Goal: Transaction & Acquisition: Book appointment/travel/reservation

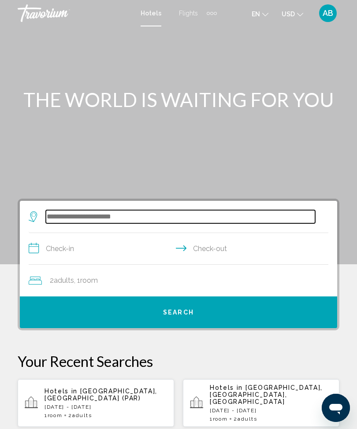
click at [115, 218] on input "Search widget" at bounding box center [180, 216] width 269 height 13
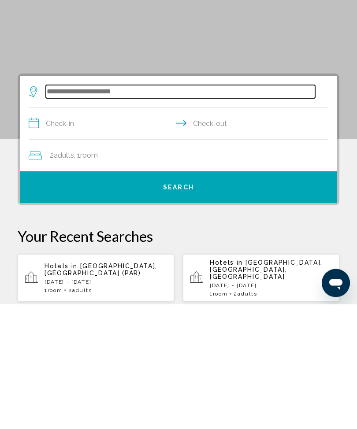
scroll to position [29, 0]
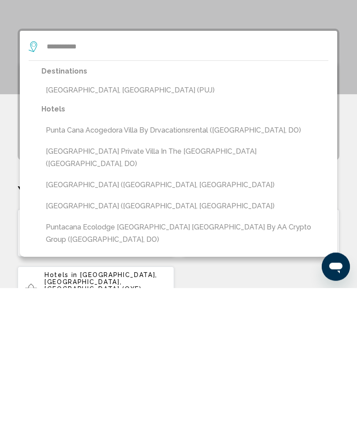
click at [167, 223] on button "[GEOGRAPHIC_DATA], [GEOGRAPHIC_DATA] (PUJ)" at bounding box center [184, 231] width 287 height 17
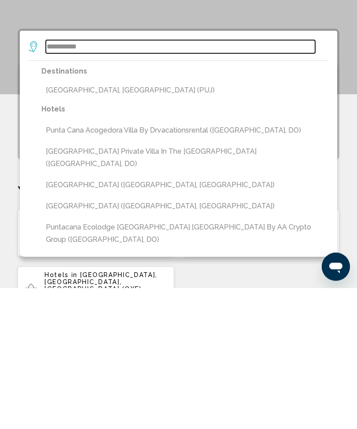
type input "**********"
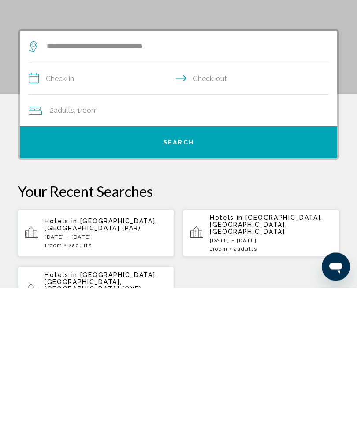
click at [30, 204] on input "**********" at bounding box center [180, 221] width 303 height 34
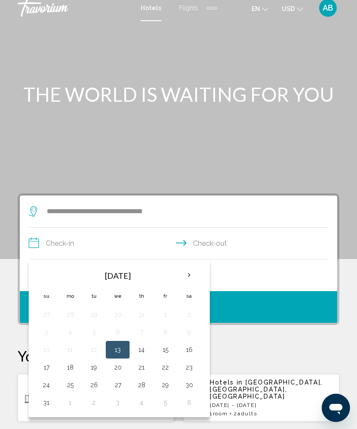
scroll to position [0, 0]
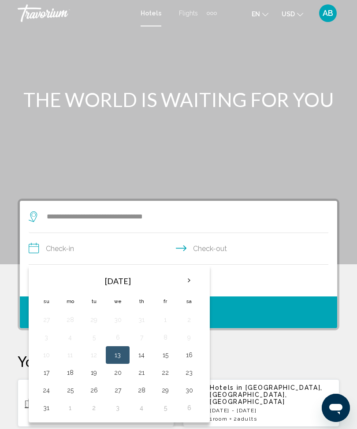
click at [197, 285] on th "Next month" at bounding box center [189, 280] width 24 height 19
click at [183, 285] on th "Next month" at bounding box center [189, 280] width 24 height 19
click at [188, 280] on th "Next month" at bounding box center [189, 280] width 24 height 19
click at [184, 281] on th "Next month" at bounding box center [189, 280] width 24 height 19
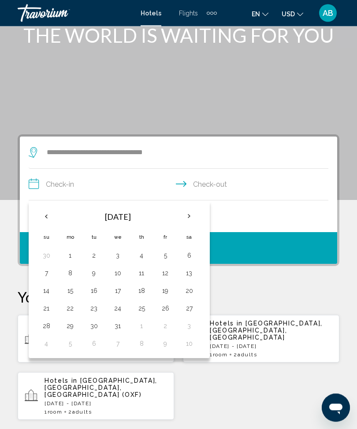
scroll to position [65, 0]
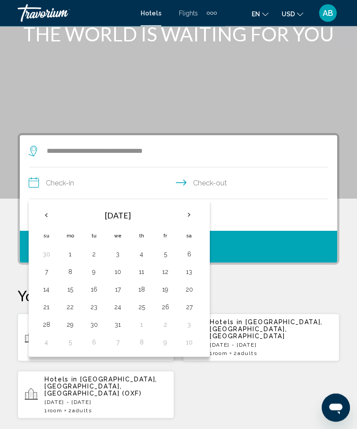
click at [100, 326] on button "30" at bounding box center [94, 325] width 14 height 12
click at [188, 321] on button "3" at bounding box center [189, 325] width 14 height 12
type input "**********"
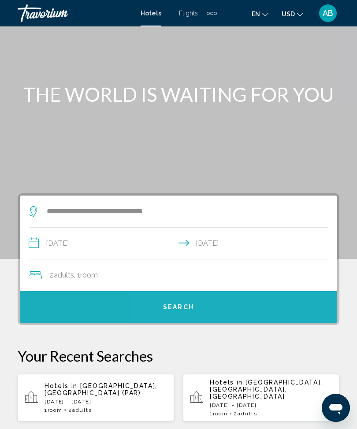
scroll to position [0, 0]
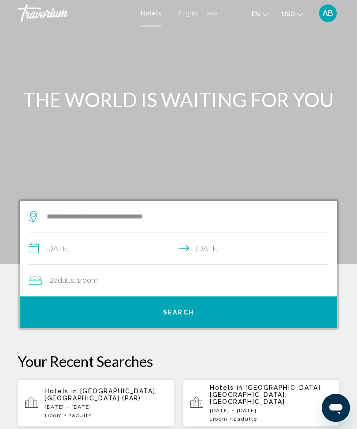
click at [143, 276] on div "2 Adult Adults , 1 Room rooms" at bounding box center [183, 280] width 308 height 12
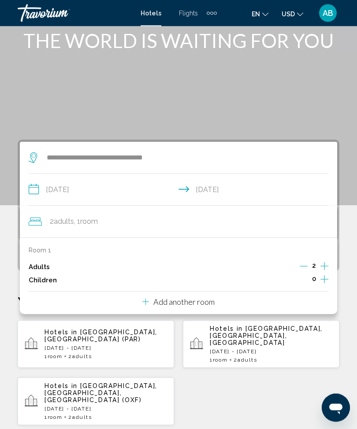
click at [321, 280] on icon "Increment children" at bounding box center [324, 279] width 8 height 11
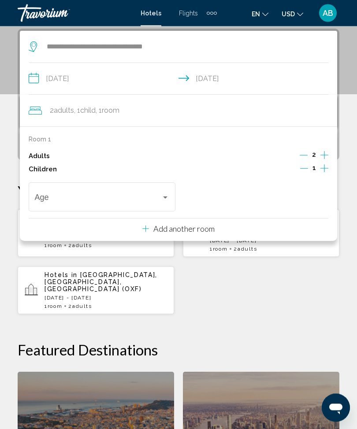
scroll to position [170, 0]
click at [162, 189] on div "Age" at bounding box center [102, 195] width 135 height 31
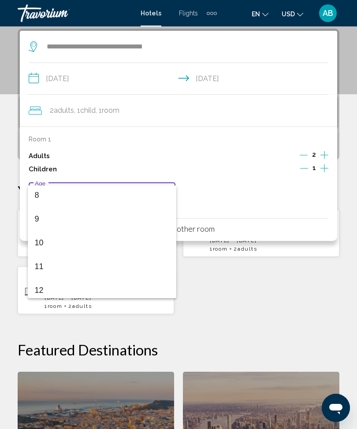
scroll to position [191, 0]
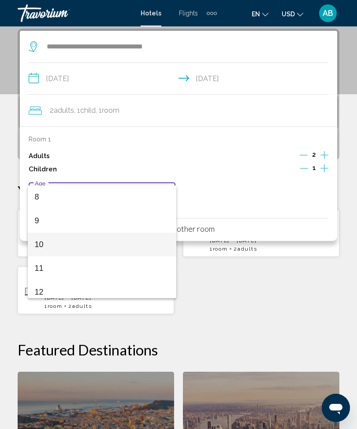
click at [81, 242] on span "10" at bounding box center [102, 244] width 135 height 24
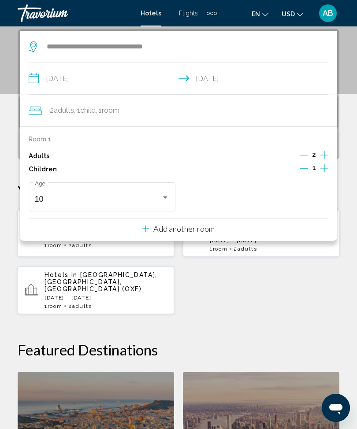
click at [352, 147] on div "**********" at bounding box center [178, 307] width 357 height 557
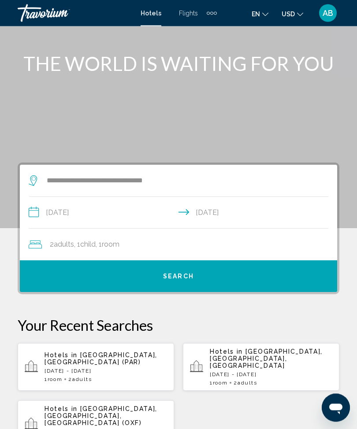
click at [196, 276] on button "Search" at bounding box center [178, 277] width 317 height 32
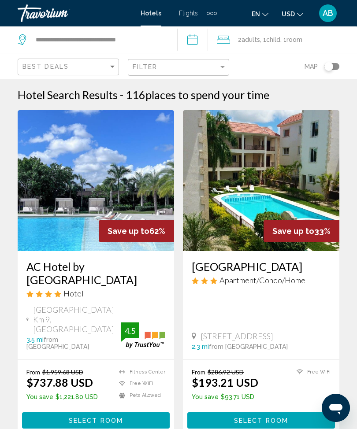
click at [260, 42] on span "Adults" at bounding box center [250, 39] width 18 height 7
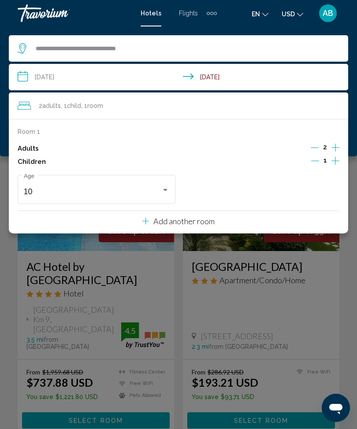
click at [339, 161] on button "Increment children" at bounding box center [335, 161] width 8 height 13
click at [314, 151] on button "Decrement adults" at bounding box center [314, 148] width 8 height 11
click at [336, 146] on icon "Increment adults" at bounding box center [335, 147] width 8 height 11
click at [335, 186] on div "Age" at bounding box center [261, 188] width 158 height 31
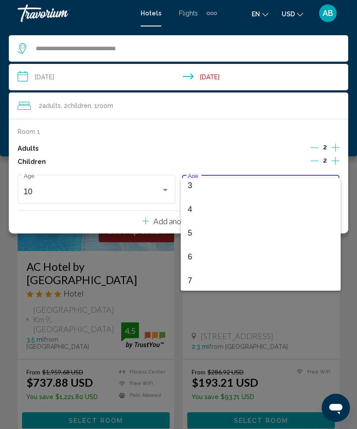
scroll to position [78, 0]
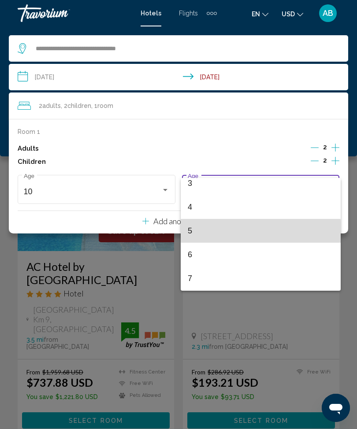
click at [204, 233] on span "5" at bounding box center [261, 231] width 146 height 24
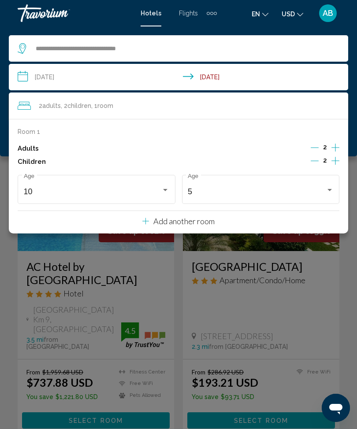
click at [214, 225] on button "Add another room" at bounding box center [178, 220] width 72 height 18
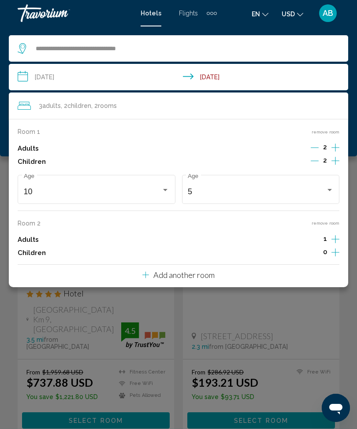
click at [338, 153] on icon "Increment adults" at bounding box center [335, 147] width 8 height 11
click at [23, 85] on input "**********" at bounding box center [180, 78] width 343 height 29
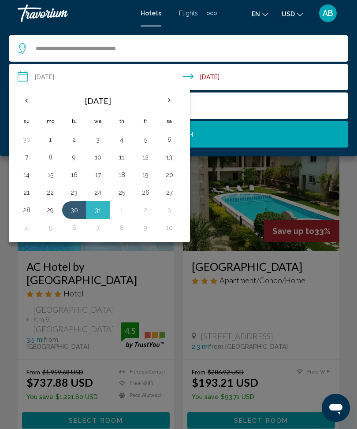
click at [51, 215] on button "29" at bounding box center [50, 210] width 14 height 12
click at [150, 212] on button "2" at bounding box center [145, 210] width 14 height 12
type input "**********"
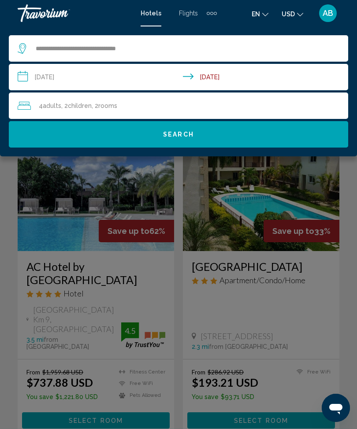
click at [204, 138] on button "Search" at bounding box center [178, 134] width 339 height 26
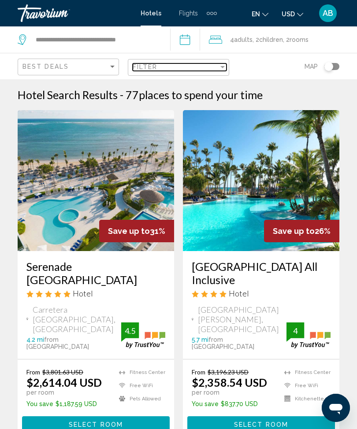
click at [221, 67] on div "Filter" at bounding box center [222, 67] width 4 height 2
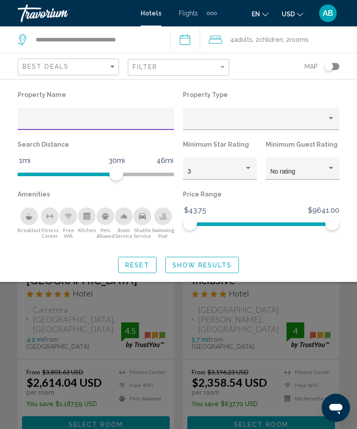
click at [108, 118] on input "Hotel Filters" at bounding box center [95, 121] width 147 height 7
type input "***"
click at [212, 268] on span "Show Results" at bounding box center [201, 265] width 59 height 7
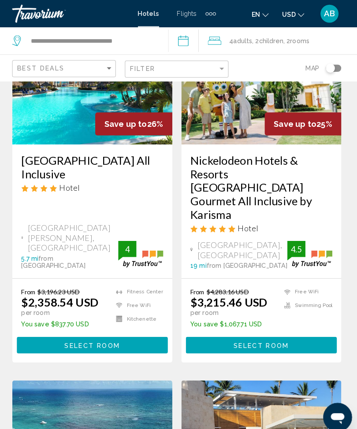
scroll to position [125, 0]
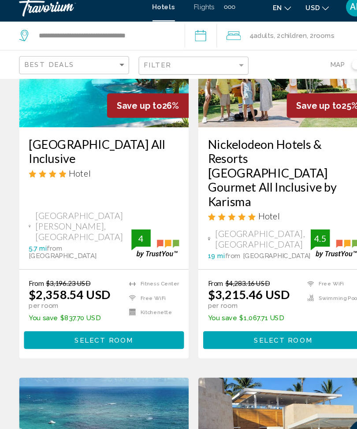
click at [108, 317] on span "Select Room" at bounding box center [96, 320] width 54 height 7
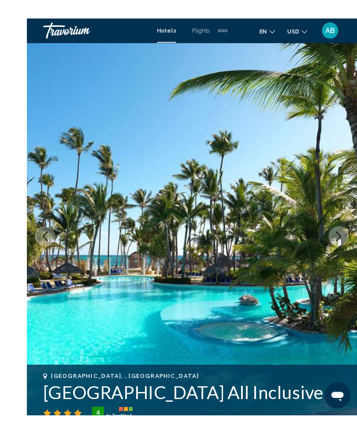
scroll to position [4, 0]
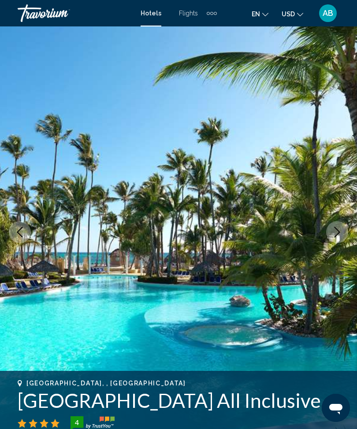
click at [334, 238] on button "Next image" at bounding box center [337, 232] width 22 height 22
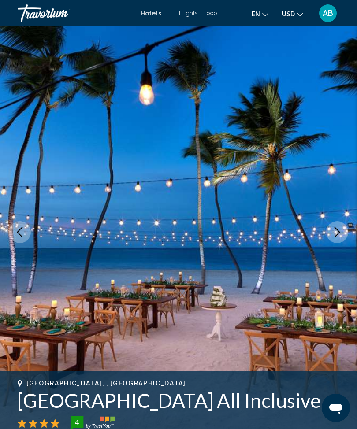
click at [340, 234] on icon "Next image" at bounding box center [337, 232] width 11 height 11
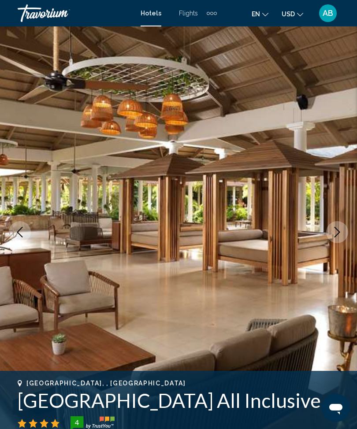
click at [338, 230] on icon "Next image" at bounding box center [337, 232] width 11 height 11
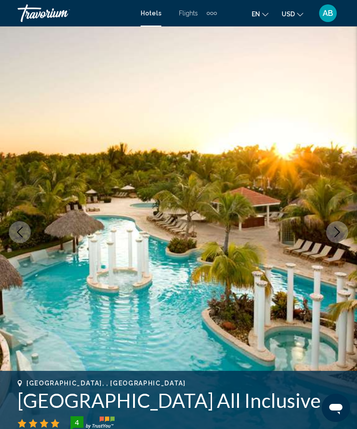
click at [343, 239] on button "Next image" at bounding box center [337, 232] width 22 height 22
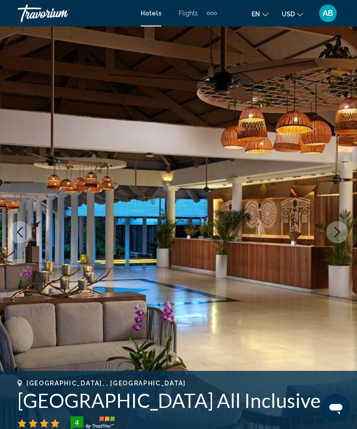
click at [334, 229] on icon "Next image" at bounding box center [337, 232] width 11 height 11
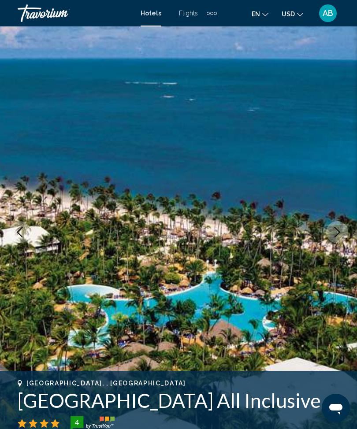
click at [339, 236] on icon "Next image" at bounding box center [337, 232] width 11 height 11
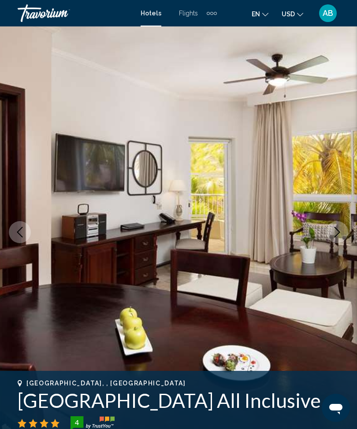
click at [338, 236] on icon "Next image" at bounding box center [337, 232] width 11 height 11
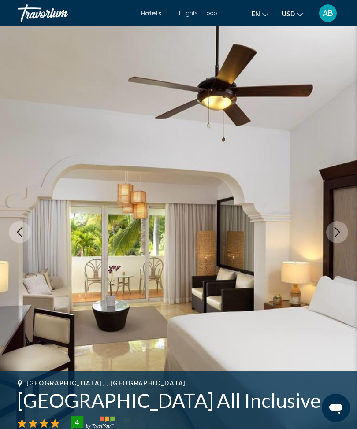
click at [335, 232] on icon "Next image" at bounding box center [337, 232] width 11 height 11
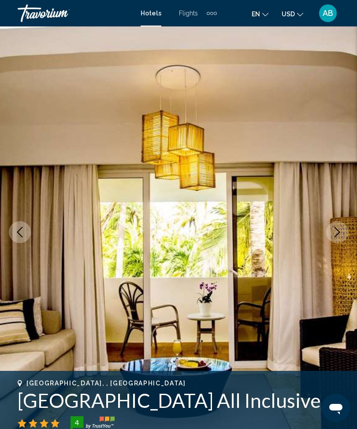
click at [340, 229] on icon "Next image" at bounding box center [337, 232] width 11 height 11
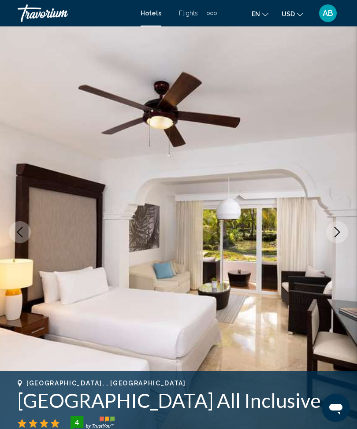
click at [339, 235] on icon "Next image" at bounding box center [337, 232] width 11 height 11
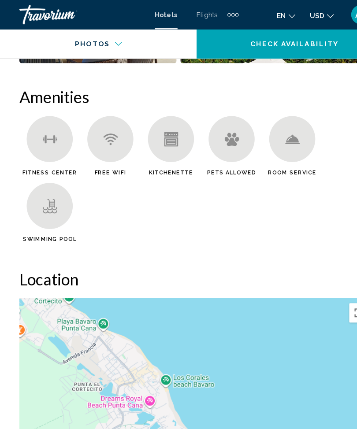
scroll to position [940, 0]
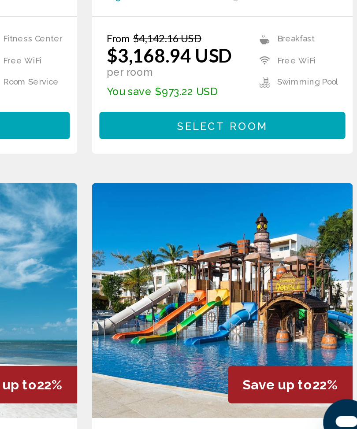
scroll to position [912, 0]
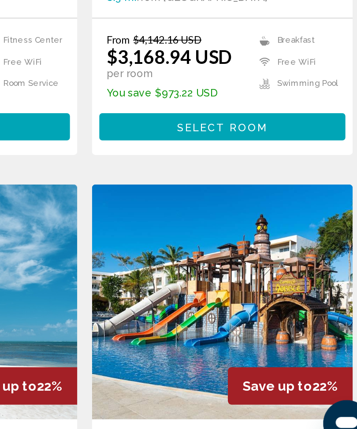
click at [183, 264] on img "Main content" at bounding box center [261, 334] width 156 height 141
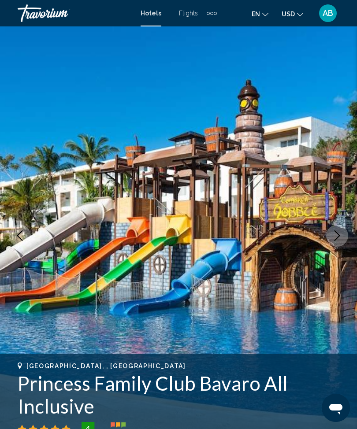
click at [333, 235] on icon "Next image" at bounding box center [337, 235] width 11 height 11
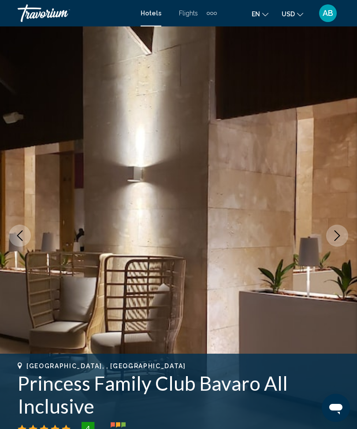
click at [340, 241] on button "Next image" at bounding box center [337, 236] width 22 height 22
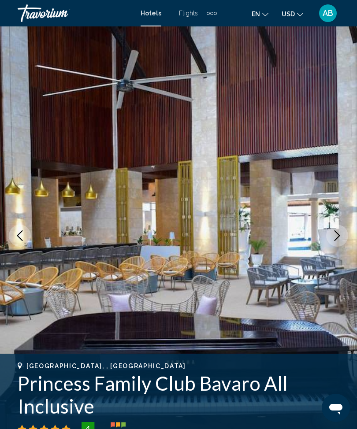
click at [332, 238] on icon "Next image" at bounding box center [337, 235] width 11 height 11
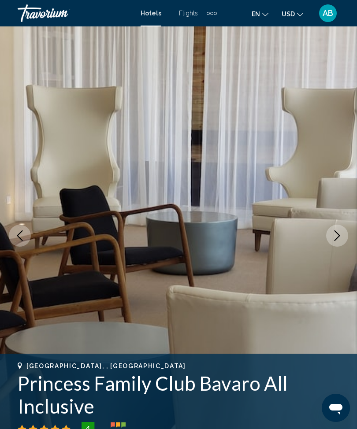
click at [332, 238] on icon "Next image" at bounding box center [337, 235] width 11 height 11
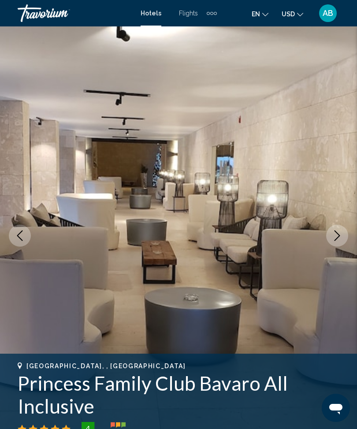
click at [337, 239] on icon "Next image" at bounding box center [337, 235] width 11 height 11
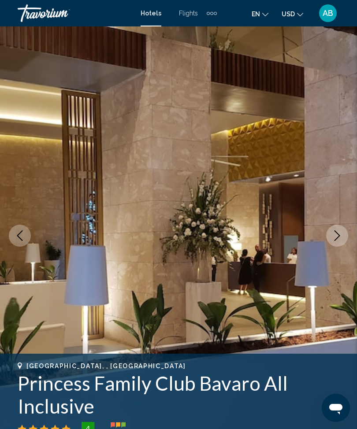
click at [337, 236] on icon "Next image" at bounding box center [337, 235] width 11 height 11
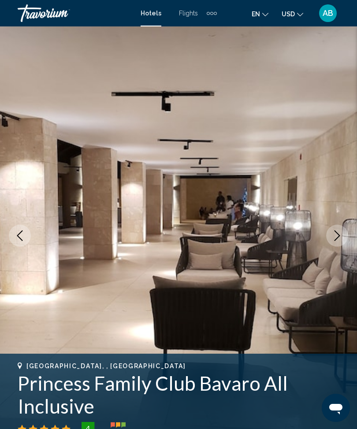
click at [336, 238] on icon "Next image" at bounding box center [337, 235] width 6 height 11
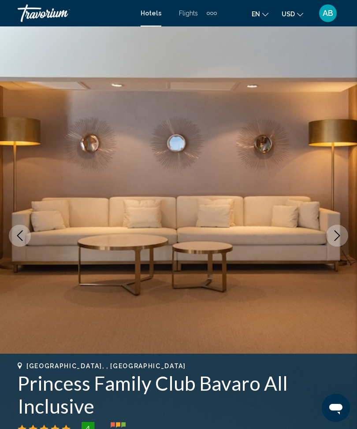
click at [337, 237] on icon "Next image" at bounding box center [337, 235] width 6 height 11
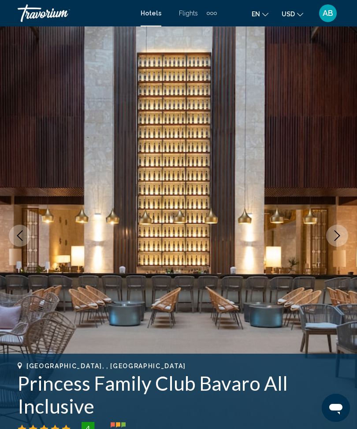
click at [338, 238] on icon "Next image" at bounding box center [337, 235] width 11 height 11
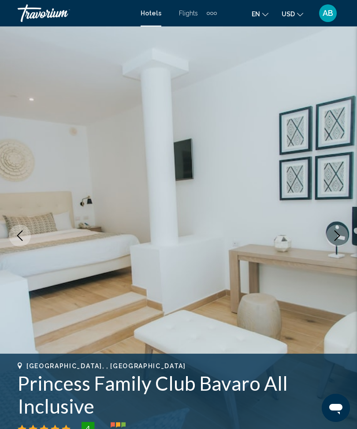
click at [334, 236] on icon "Next image" at bounding box center [337, 235] width 11 height 11
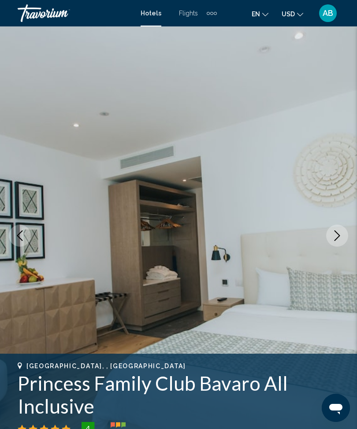
click at [336, 234] on icon "Next image" at bounding box center [337, 235] width 11 height 11
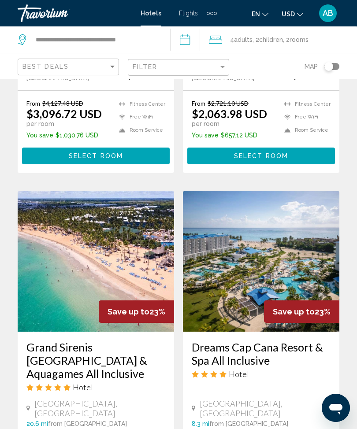
scroll to position [603, 0]
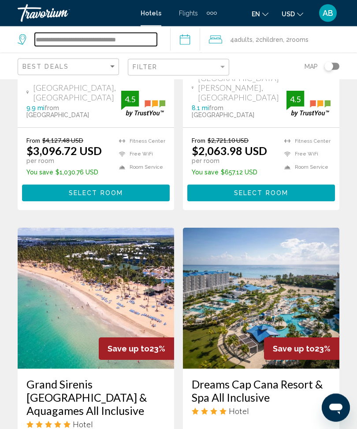
click at [157, 35] on input "**********" at bounding box center [96, 39] width 122 height 13
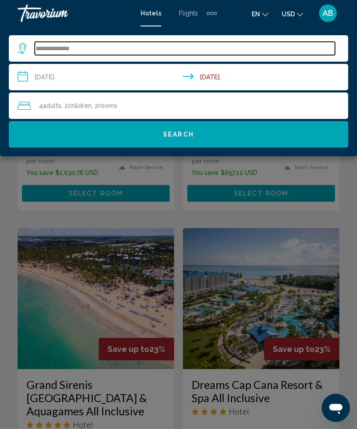
type input "*****"
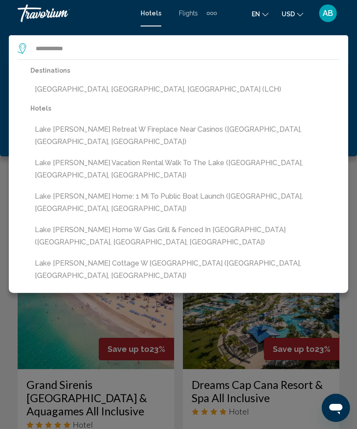
click at [116, 89] on button "[GEOGRAPHIC_DATA], [GEOGRAPHIC_DATA], [GEOGRAPHIC_DATA] (LCH)" at bounding box center [184, 89] width 309 height 17
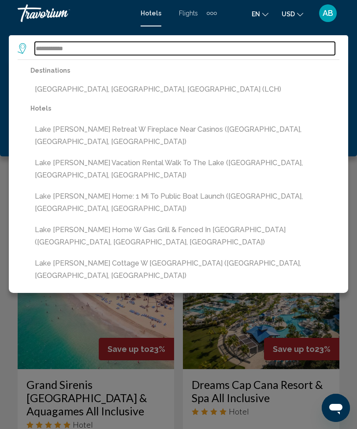
type input "**********"
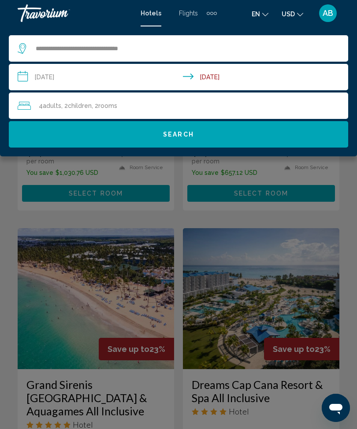
click at [24, 84] on input "**********" at bounding box center [180, 78] width 343 height 29
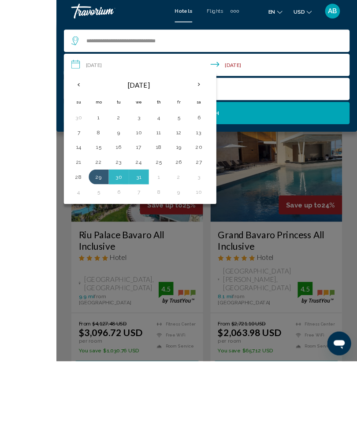
scroll to position [514, 0]
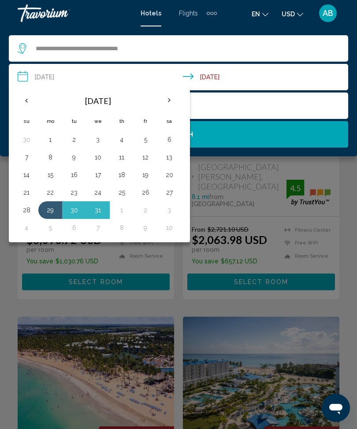
click at [19, 104] on th "Previous month" at bounding box center [27, 100] width 24 height 19
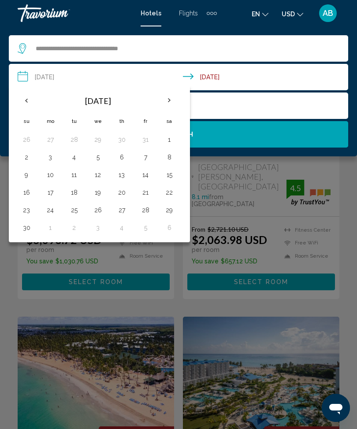
click at [26, 108] on th "Previous month" at bounding box center [27, 100] width 24 height 19
click at [30, 106] on th "Previous month" at bounding box center [27, 100] width 24 height 19
click at [26, 106] on th "Previous month" at bounding box center [27, 100] width 24 height 19
click at [173, 107] on th "Next month" at bounding box center [169, 100] width 24 height 19
click at [125, 180] on button "18" at bounding box center [121, 175] width 14 height 12
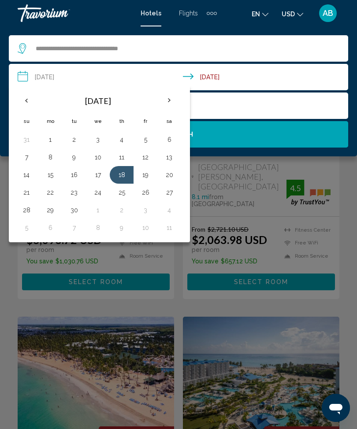
click at [176, 176] on button "20" at bounding box center [169, 175] width 14 height 12
type input "**********"
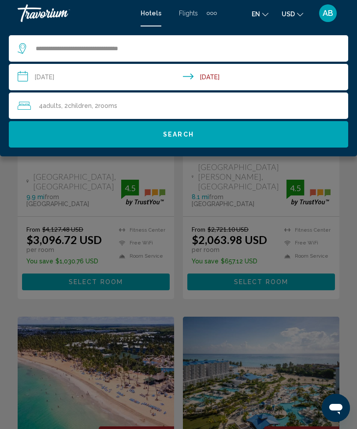
click at [200, 112] on div "4 Adult Adults , 2 Child Children , 2 Room rooms" at bounding box center [183, 105] width 330 height 26
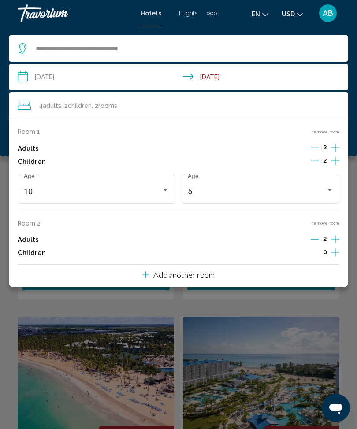
click at [334, 221] on button "remove room" at bounding box center [325, 223] width 28 height 6
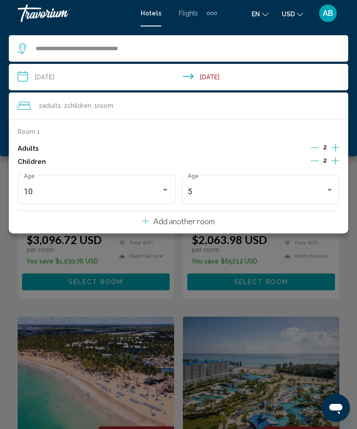
click at [318, 157] on icon "Decrement children" at bounding box center [314, 161] width 8 height 8
click at [310, 164] on div "Children 1" at bounding box center [178, 161] width 321 height 13
click at [312, 165] on button "Decrement children" at bounding box center [315, 161] width 8 height 11
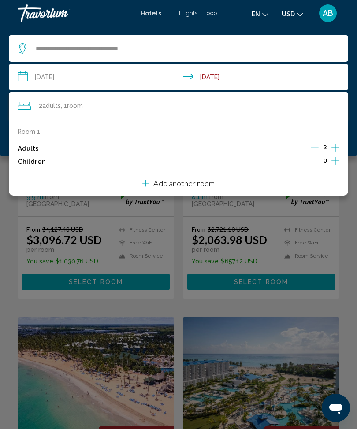
click at [4, 111] on div "**********" at bounding box center [178, 91] width 357 height 130
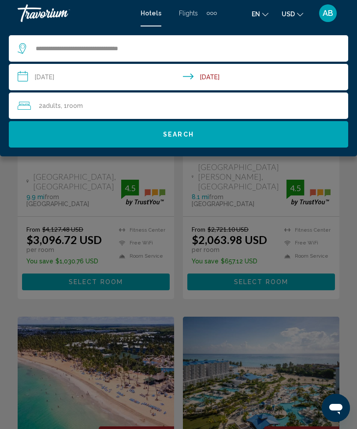
click at [187, 136] on span "Search" at bounding box center [178, 134] width 31 height 7
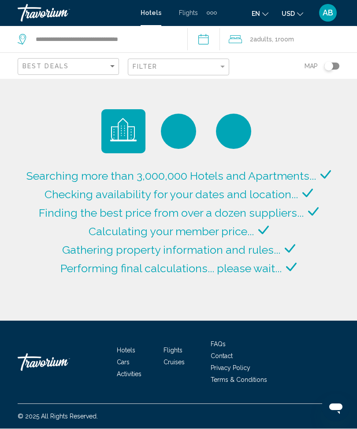
scroll to position [0, 0]
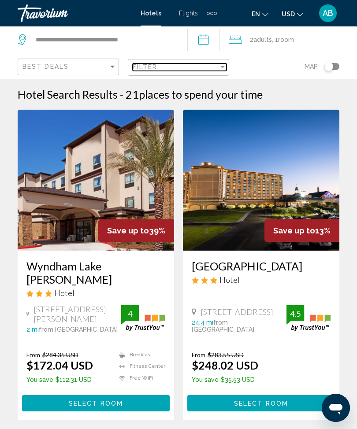
click at [226, 67] on div "Filter" at bounding box center [222, 66] width 8 height 7
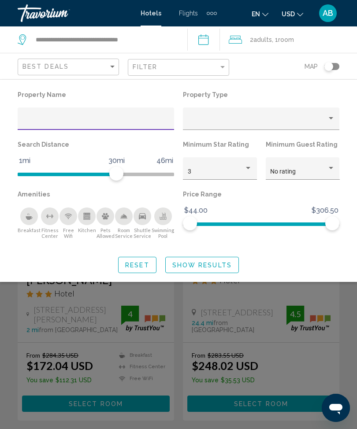
click at [126, 118] on input "Hotel Filters" at bounding box center [95, 121] width 147 height 7
type input "******"
click at [211, 265] on span "Show Results" at bounding box center [201, 265] width 59 height 7
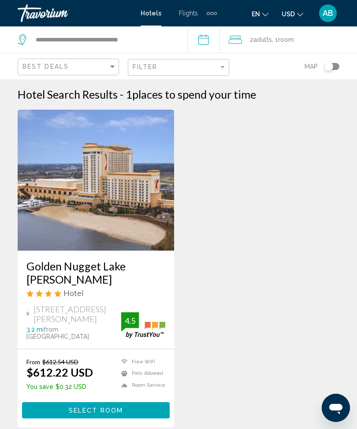
scroll to position [7, 0]
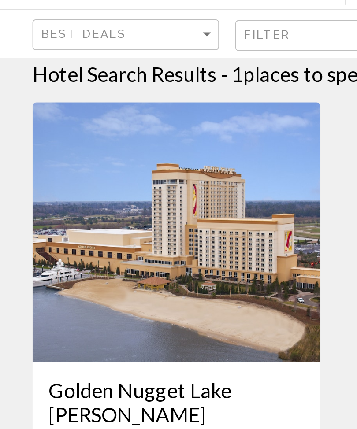
click at [122, 144] on img "Main content" at bounding box center [96, 173] width 156 height 141
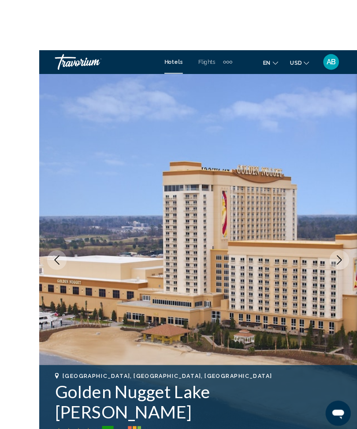
scroll to position [25, 0]
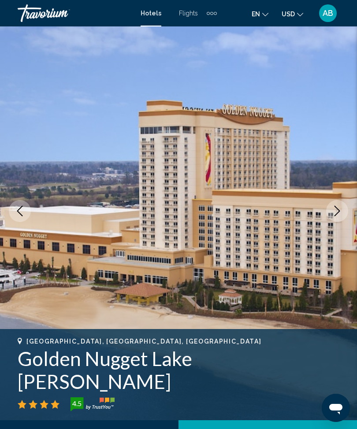
click at [339, 216] on icon "Next image" at bounding box center [337, 211] width 11 height 11
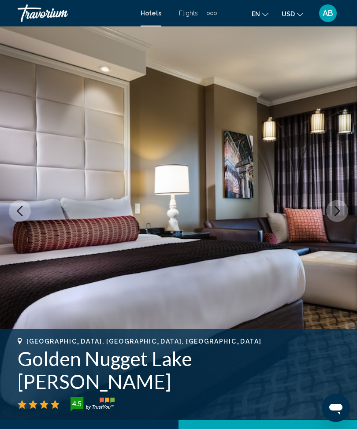
click at [337, 211] on icon "Next image" at bounding box center [337, 211] width 11 height 11
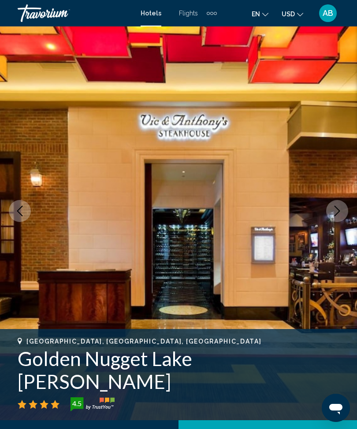
click at [337, 213] on icon "Next image" at bounding box center [337, 211] width 6 height 11
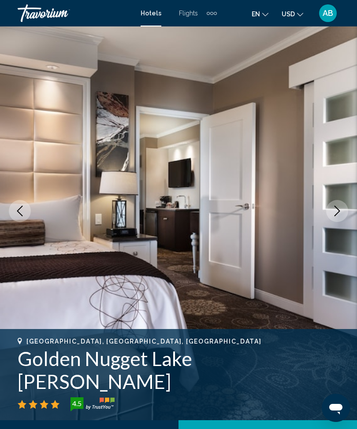
click at [334, 220] on button "Next image" at bounding box center [337, 211] width 22 height 22
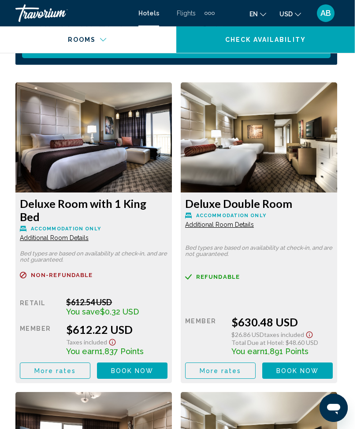
scroll to position [1507, 0]
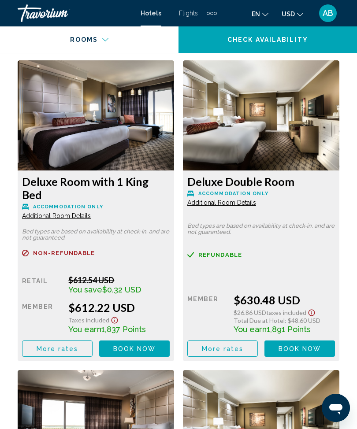
click at [92, 340] on button "More rates" at bounding box center [57, 348] width 70 height 16
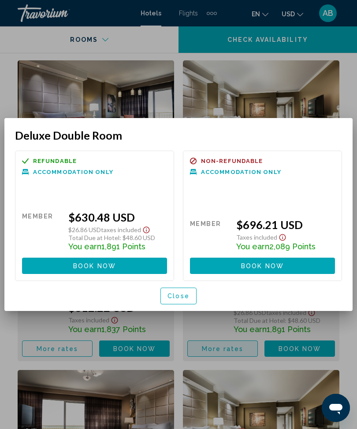
scroll to position [0, 0]
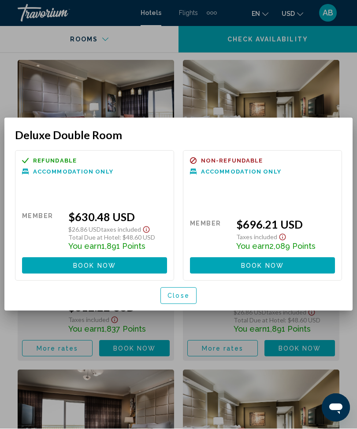
click at [180, 296] on span "Close" at bounding box center [178, 296] width 22 height 7
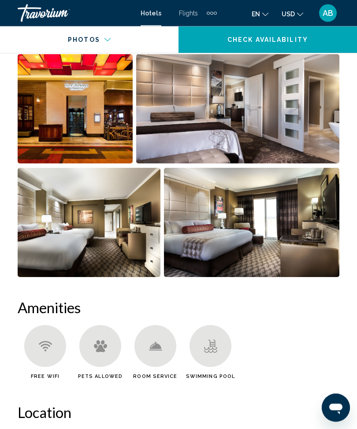
scroll to position [708, 0]
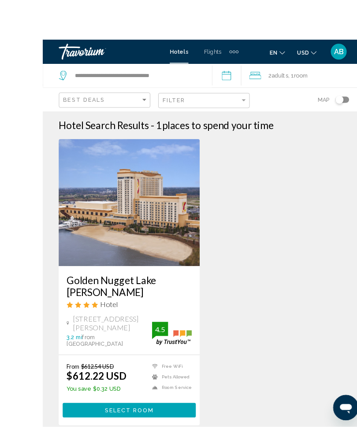
scroll to position [25, 0]
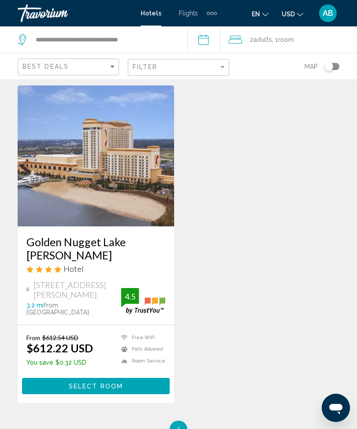
click at [222, 61] on div "Filter" at bounding box center [180, 67] width 94 height 16
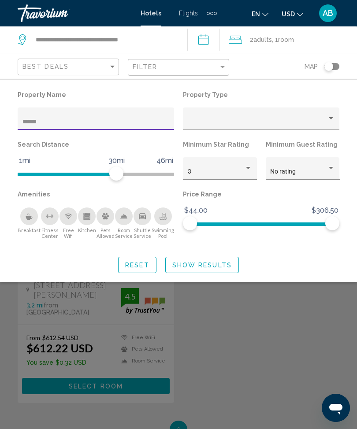
scroll to position [24, 0]
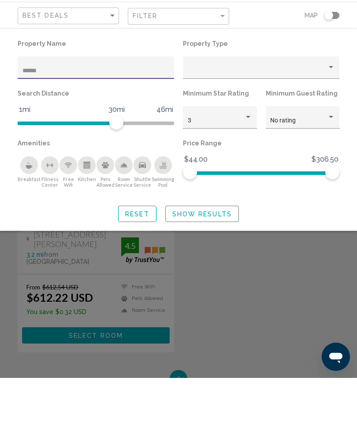
click at [114, 273] on div "Search widget" at bounding box center [178, 280] width 357 height 297
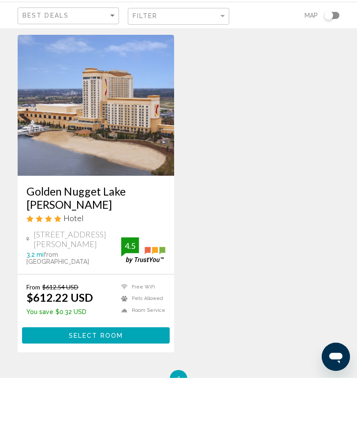
scroll to position [76, 0]
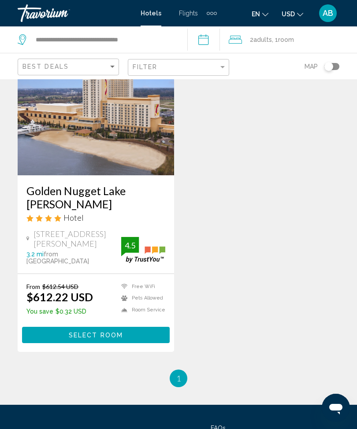
click at [118, 138] on img "Main content" at bounding box center [96, 104] width 156 height 141
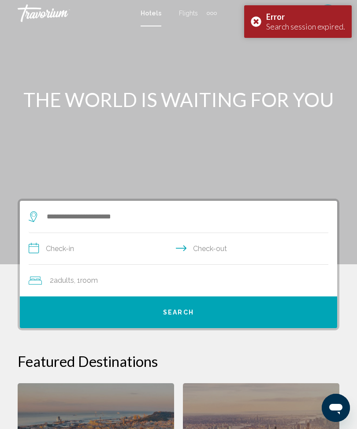
click at [258, 21] on div "Error Search session expired." at bounding box center [297, 21] width 107 height 33
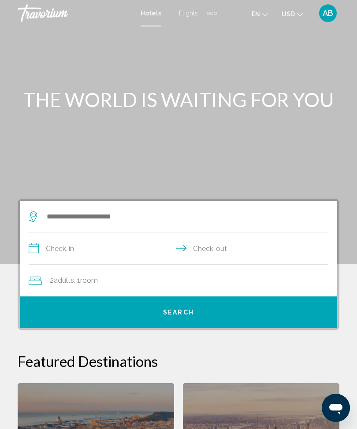
click at [332, 15] on span "AB" at bounding box center [327, 13] width 11 height 9
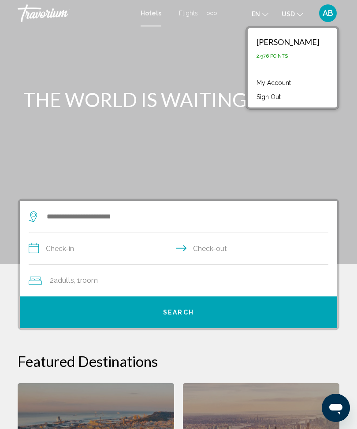
click at [279, 102] on button "Sign Out" at bounding box center [268, 96] width 33 height 11
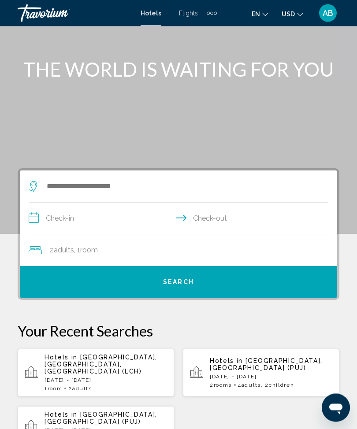
scroll to position [33, 0]
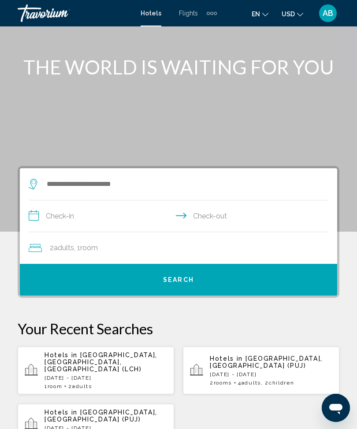
click at [98, 366] on div "Hotels in [GEOGRAPHIC_DATA], [GEOGRAPHIC_DATA], [GEOGRAPHIC_DATA] (LCH) [DATE] …" at bounding box center [105, 370] width 122 height 38
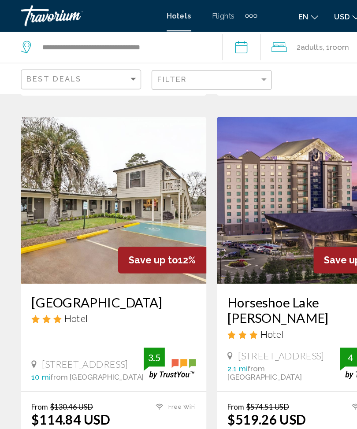
scroll to position [321, 0]
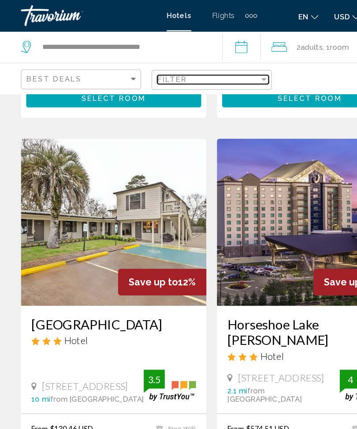
click at [219, 66] on div "Filter" at bounding box center [222, 66] width 8 height 7
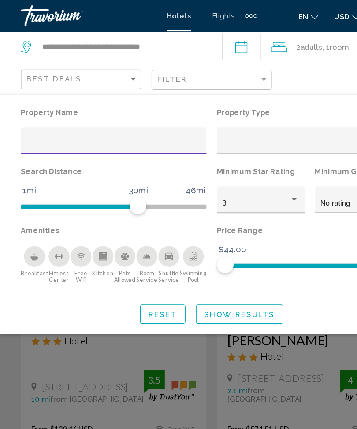
click at [114, 121] on input "Hotel Filters" at bounding box center [95, 121] width 147 height 7
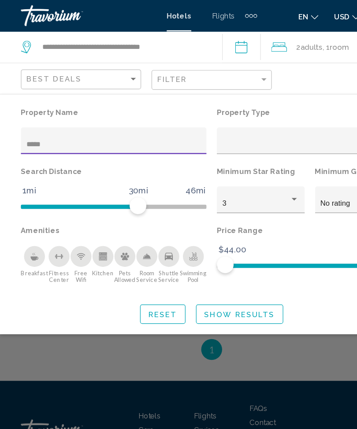
scroll to position [146, 0]
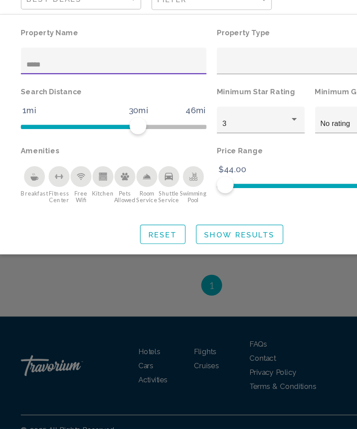
type input "******"
click at [213, 257] on button "Show Results" at bounding box center [202, 265] width 74 height 16
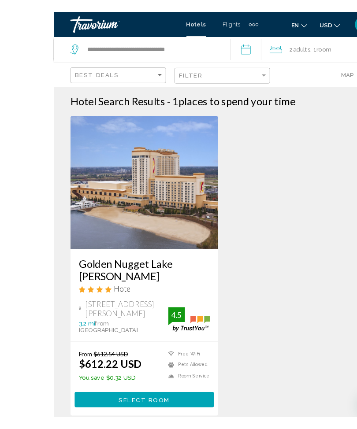
scroll to position [2, 0]
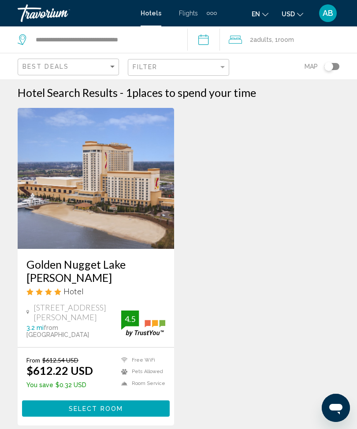
click at [118, 187] on img "Main content" at bounding box center [96, 178] width 156 height 141
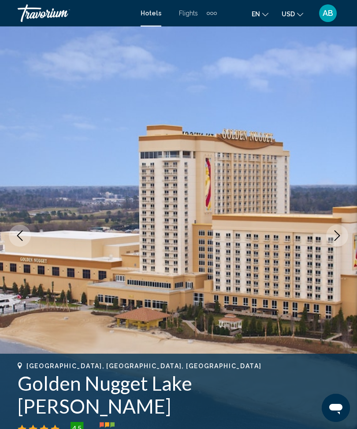
click at [336, 241] on button "Next image" at bounding box center [337, 236] width 22 height 22
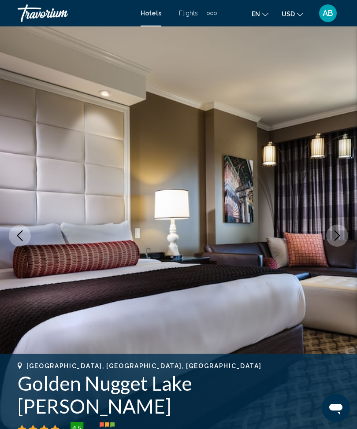
click at [21, 239] on icon "Previous image" at bounding box center [20, 235] width 11 height 11
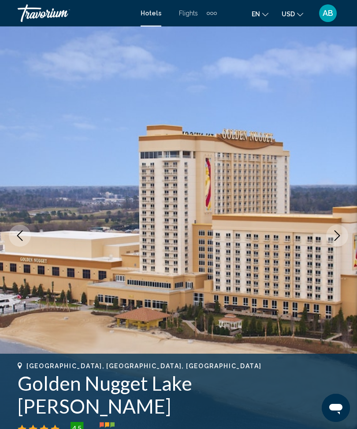
click at [334, 243] on button "Next image" at bounding box center [337, 236] width 22 height 22
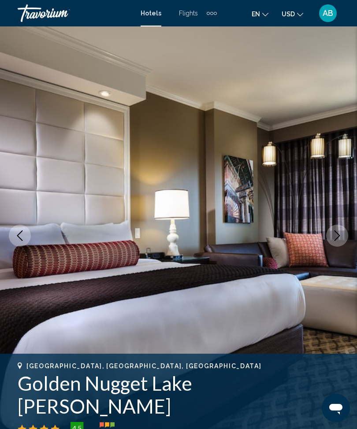
click at [343, 240] on button "Next image" at bounding box center [337, 236] width 22 height 22
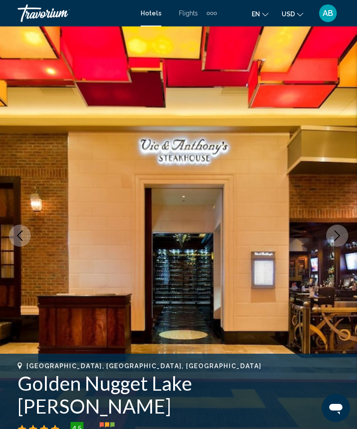
click at [336, 234] on icon "Next image" at bounding box center [337, 235] width 11 height 11
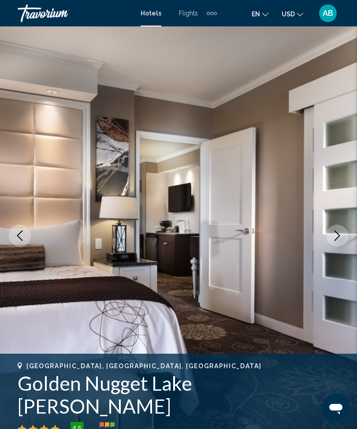
click at [331, 232] on button "Next image" at bounding box center [337, 236] width 22 height 22
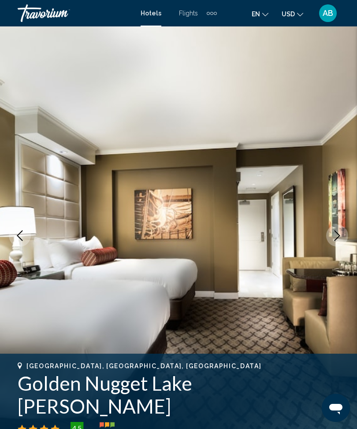
click at [336, 238] on icon "Next image" at bounding box center [337, 235] width 11 height 11
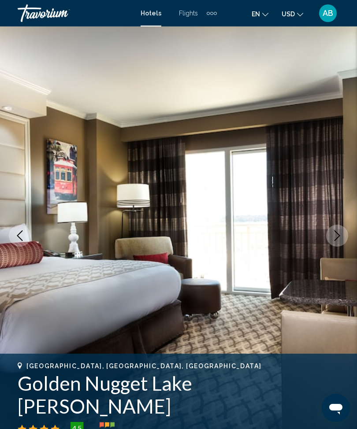
click at [338, 232] on icon "Next image" at bounding box center [337, 235] width 11 height 11
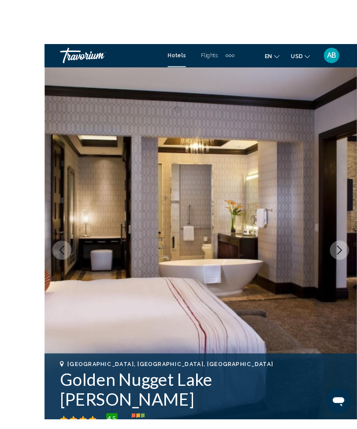
scroll to position [3, 0]
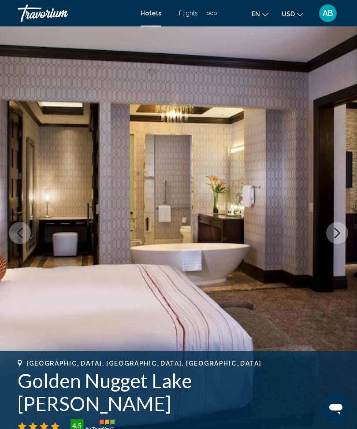
click at [337, 239] on button "Next image" at bounding box center [337, 233] width 22 height 22
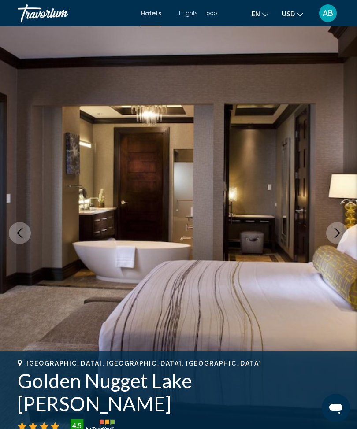
click at [336, 230] on icon "Next image" at bounding box center [337, 233] width 6 height 11
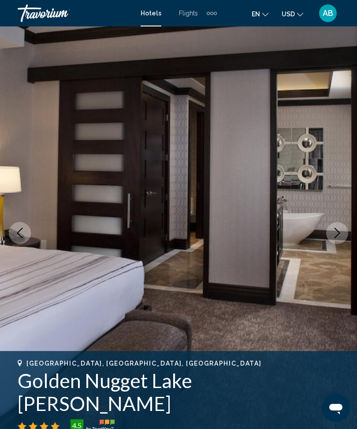
click at [334, 233] on icon "Next image" at bounding box center [337, 233] width 11 height 11
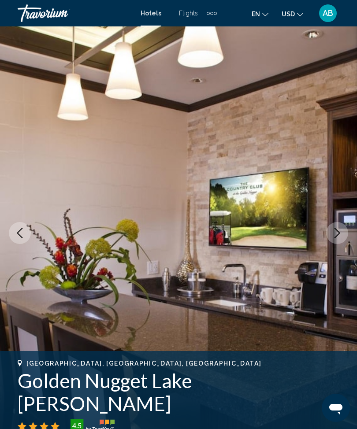
click at [337, 237] on icon "Next image" at bounding box center [337, 233] width 11 height 11
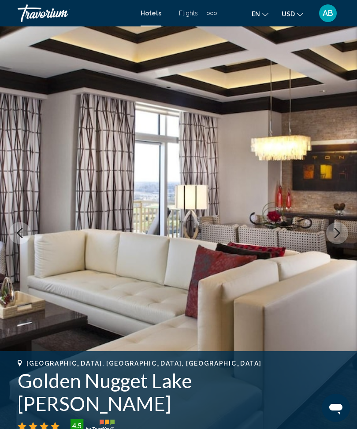
click at [344, 236] on button "Next image" at bounding box center [337, 233] width 22 height 22
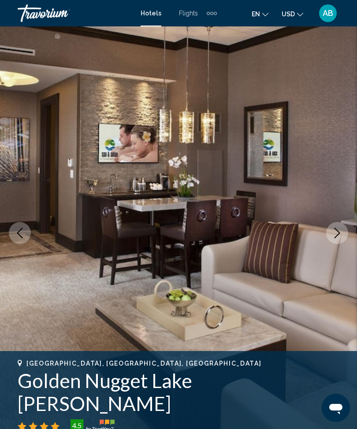
click at [341, 222] on button "Next image" at bounding box center [337, 233] width 22 height 22
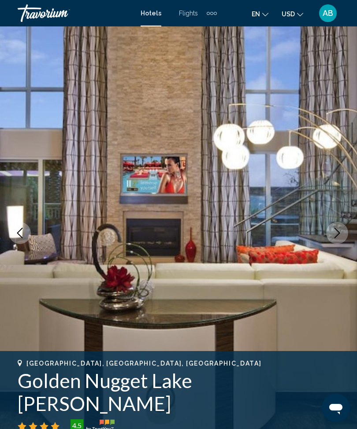
click at [332, 228] on icon "Next image" at bounding box center [337, 233] width 11 height 11
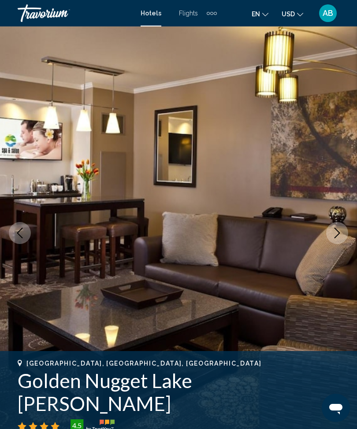
click at [333, 240] on button "Next image" at bounding box center [337, 233] width 22 height 22
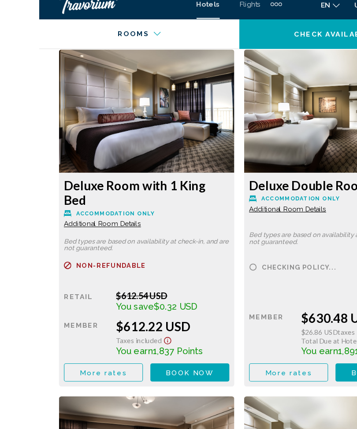
scroll to position [1494, 0]
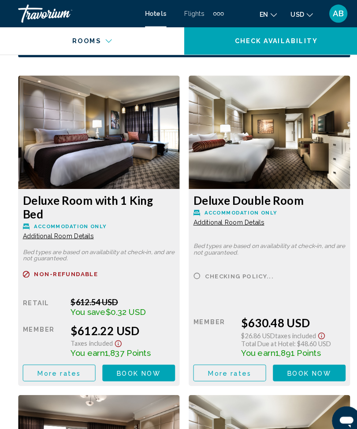
click at [142, 354] on button "Book now No longer available" at bounding box center [134, 361] width 70 height 16
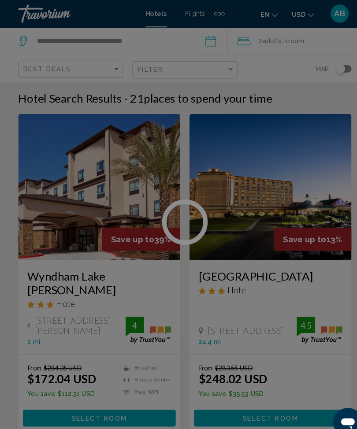
scroll to position [2, 0]
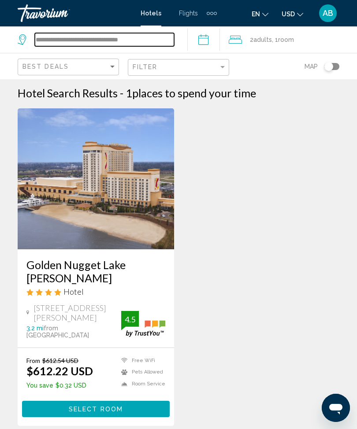
click at [166, 38] on input "**********" at bounding box center [104, 39] width 139 height 13
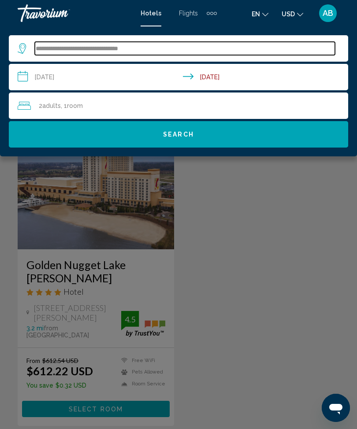
scroll to position [1, 0]
type input "****"
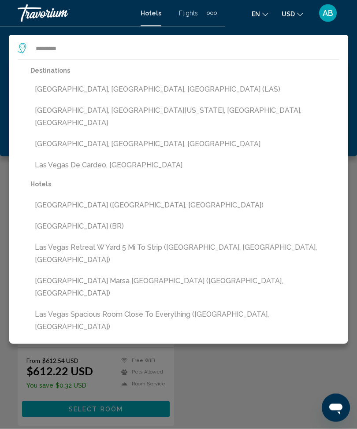
click at [136, 92] on button "[GEOGRAPHIC_DATA], [GEOGRAPHIC_DATA], [GEOGRAPHIC_DATA] (LAS)" at bounding box center [184, 89] width 309 height 17
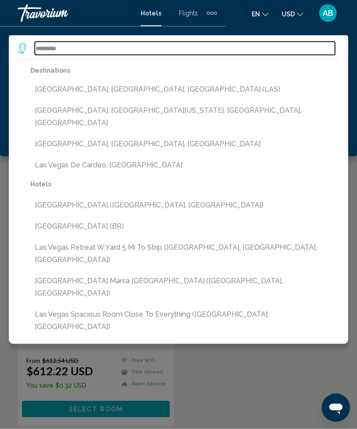
type input "**********"
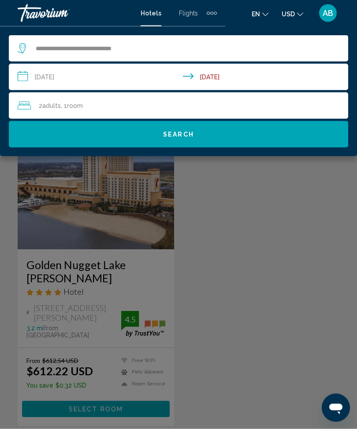
click at [214, 139] on button "Search" at bounding box center [178, 134] width 339 height 26
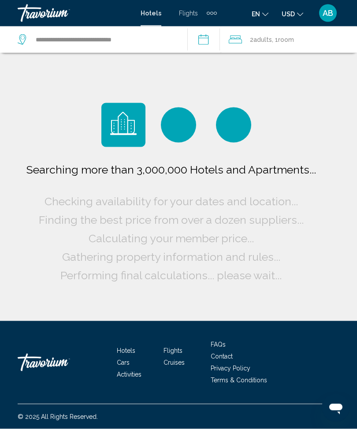
scroll to position [2, 0]
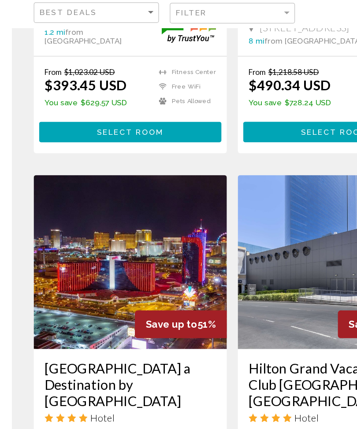
scroll to position [267, 0]
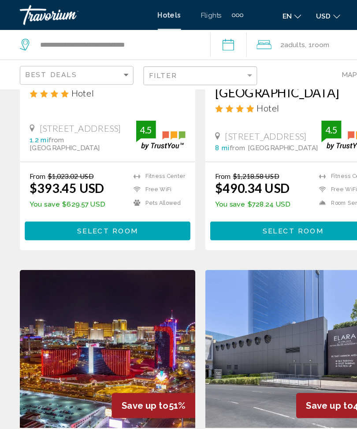
click at [260, 41] on span "Adults" at bounding box center [262, 39] width 18 height 7
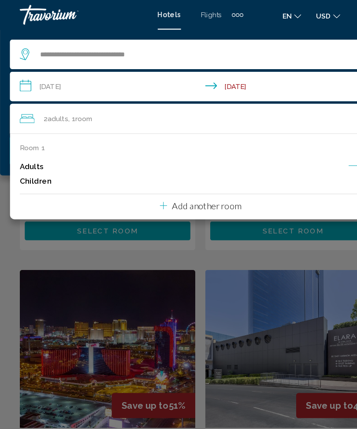
click at [12, 228] on div "Main content" at bounding box center [178, 214] width 357 height 429
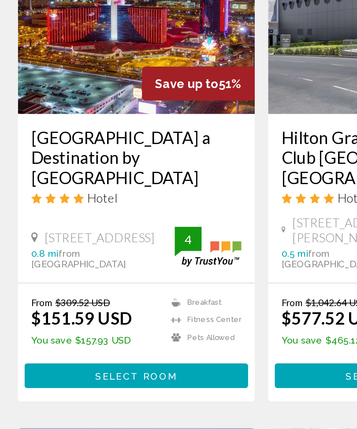
scroll to position [396, 0]
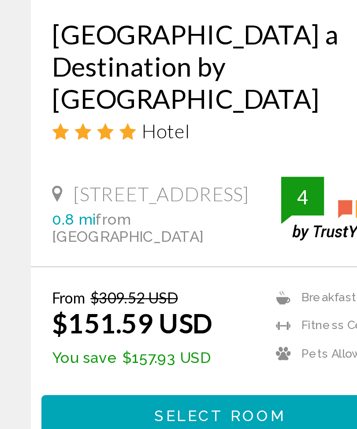
click at [85, 360] on button "Select Room" at bounding box center [96, 368] width 148 height 16
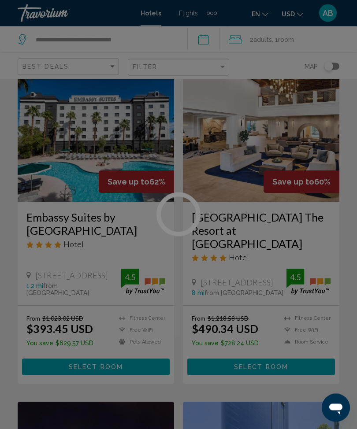
scroll to position [0, 0]
